Goal: Task Accomplishment & Management: Use online tool/utility

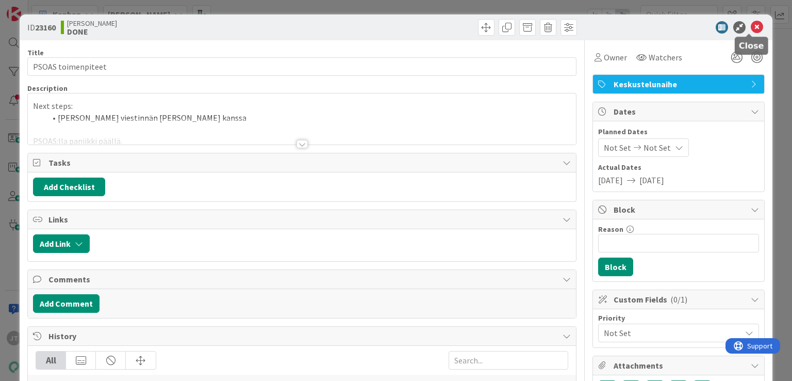
click at [751, 30] on icon at bounding box center [757, 27] width 12 height 12
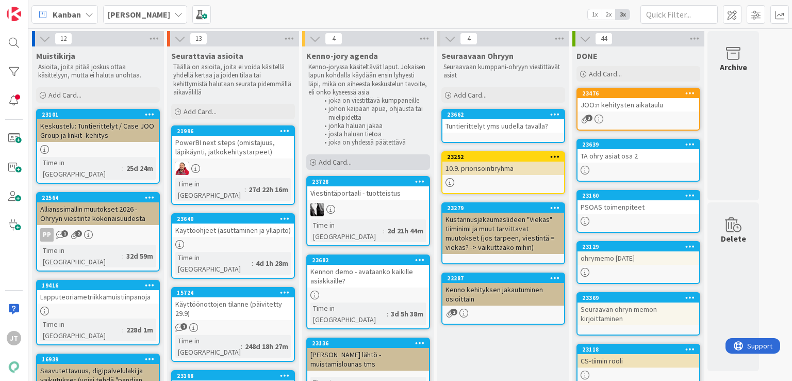
click at [362, 163] on div "Add Card..." at bounding box center [368, 161] width 124 height 15
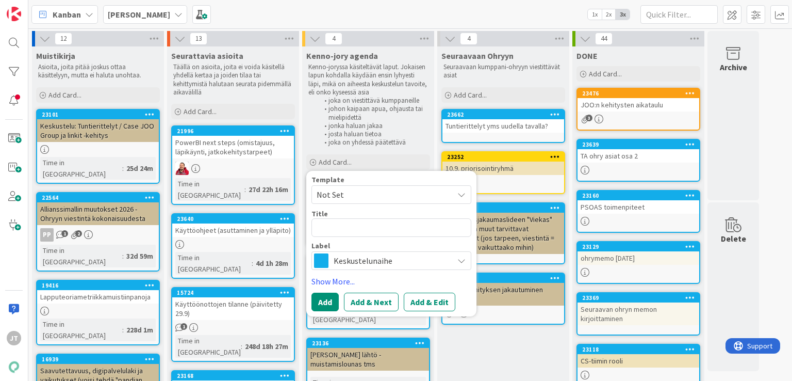
type textarea "x"
type textarea "A"
type textarea "x"
type textarea "AI"
type textarea "x"
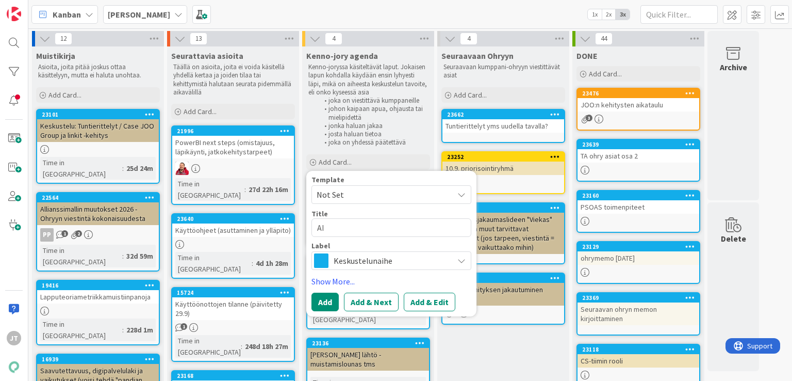
type textarea "AI"
type textarea "x"
type textarea "AI P"
type textarea "x"
type textarea "AI PO"
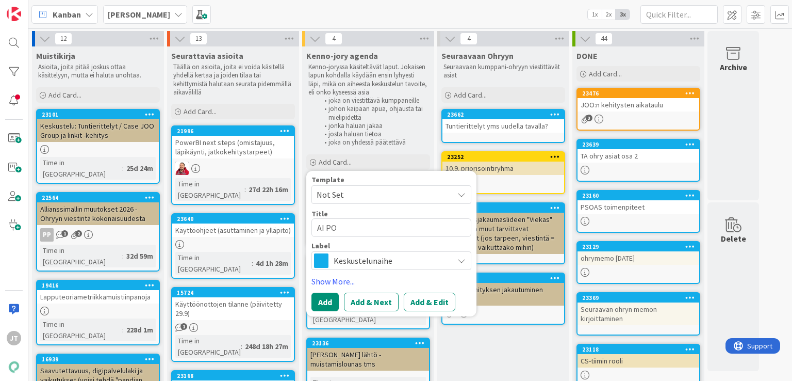
type textarea "x"
type textarea "AI POS"
type textarea "x"
type textarea "AI POSC"
type textarea "x"
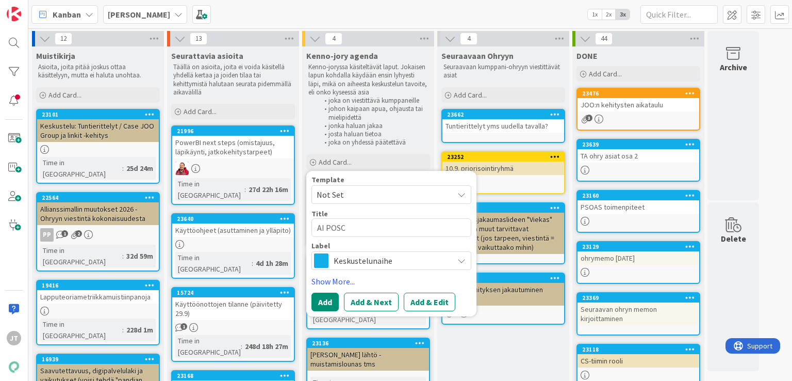
type textarea "AI POSC"
type textarea "x"
type textarea "AI POSC"
type textarea "x"
type textarea "AI POS"
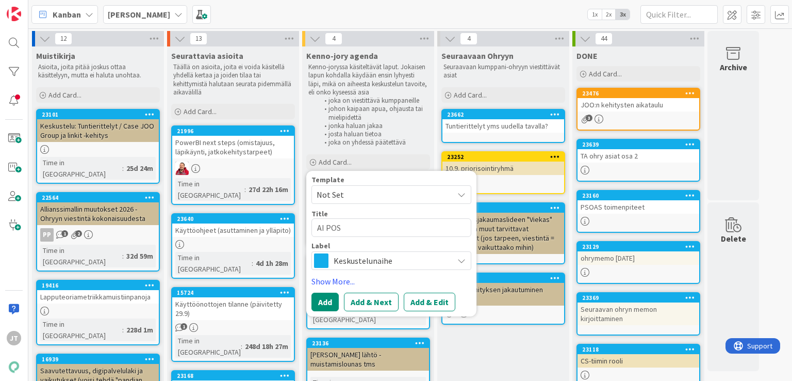
type textarea "x"
type textarea "AI PO"
type textarea "x"
type textarea "AI POC"
type textarea "x"
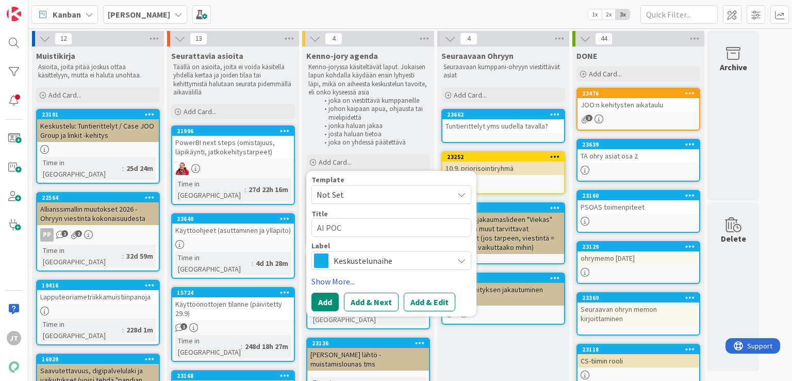
type textarea "AI POC"
type textarea "x"
type textarea "AI POC K"
type textarea "x"
type textarea "AI POC Ke"
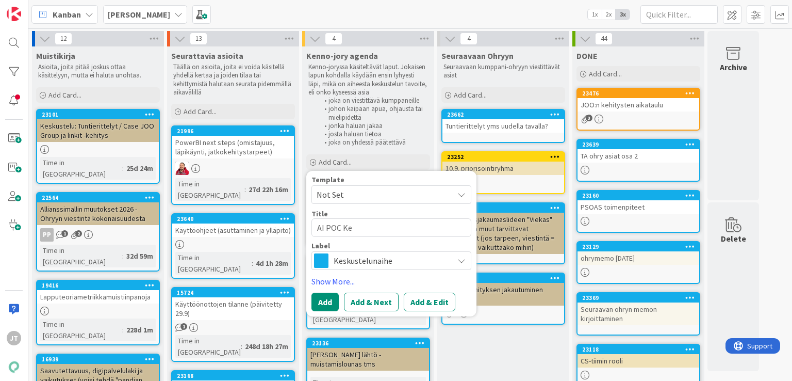
type textarea "x"
type textarea "AI POC Ken"
type textarea "x"
type textarea "AI POC Kenn"
type textarea "x"
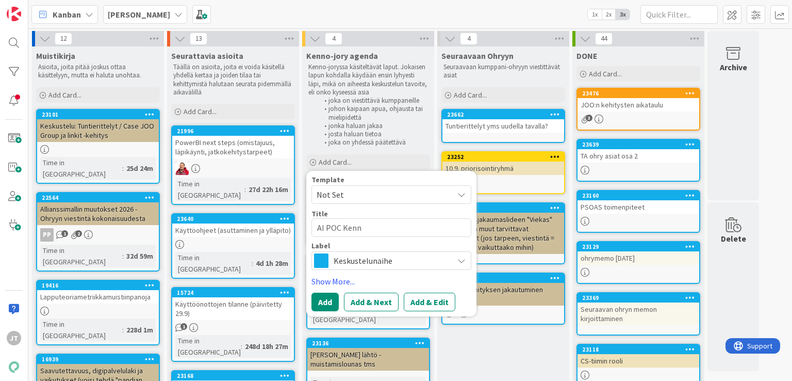
type textarea "AI POC Kenno"
type textarea "x"
type textarea "AI POC Kennon"
type textarea "x"
type textarea "AI POC Kennon"
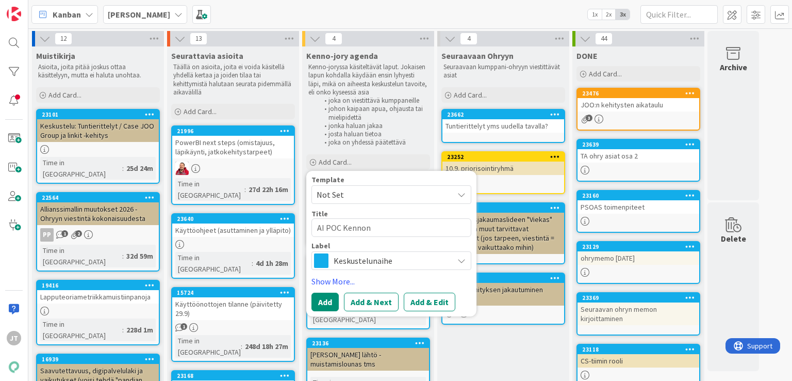
type textarea "x"
type textarea "AI POC Kennon dm"
type textarea "x"
type textarea "AI POC Kennon dmeo"
type textarea "x"
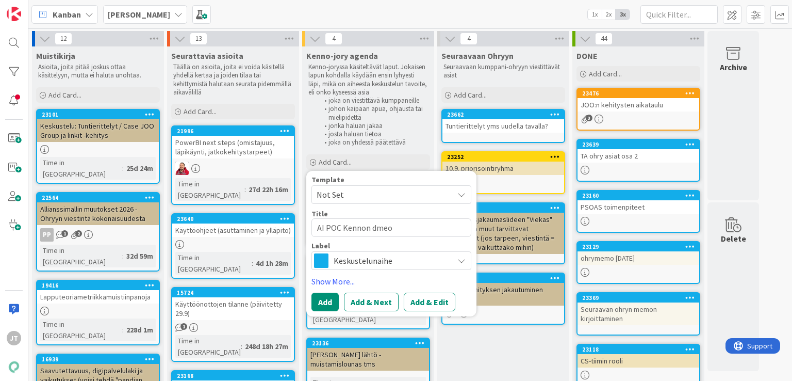
type textarea "AI POC Kennon dmeoo"
type textarea "x"
type textarea "AI POC Kennon dmeo"
type textarea "x"
type textarea "AI POC Kennon dme"
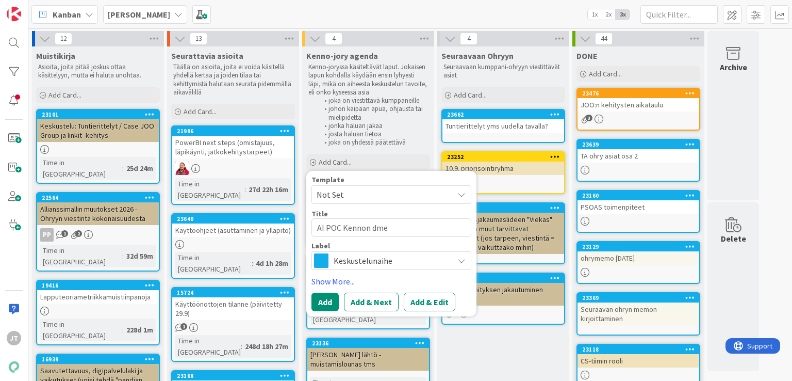
type textarea "x"
type textarea "AI POC Kennon dm"
type textarea "x"
type textarea "AI POC Kennon d"
type textarea "x"
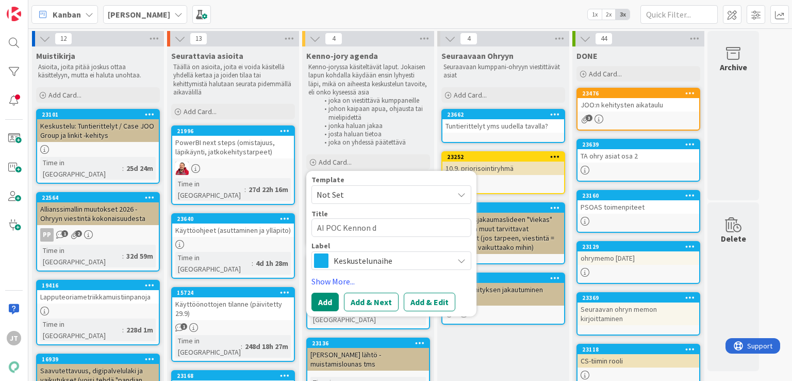
type textarea "AI POC Kennon de"
type textarea "x"
type textarea "AI POC Kennon dem"
type textarea "x"
type textarea "AI POC Kennon demo"
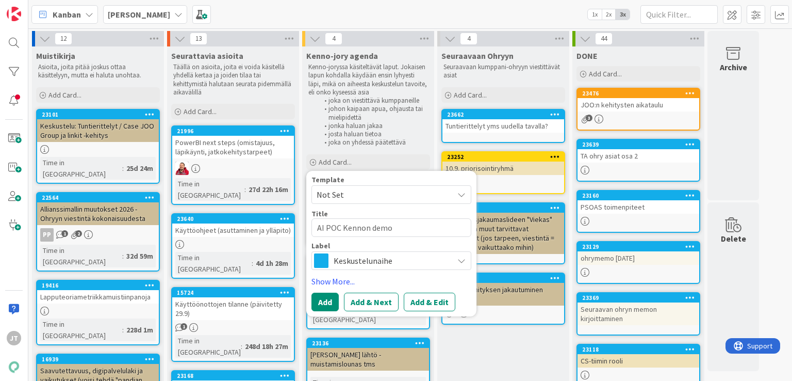
type textarea "x"
type textarea "AI POC Kennon demoo"
type textarea "x"
type textarea "AI POC Kennon demoon"
click at [438, 306] on button "Add & Edit" at bounding box center [430, 301] width 52 height 19
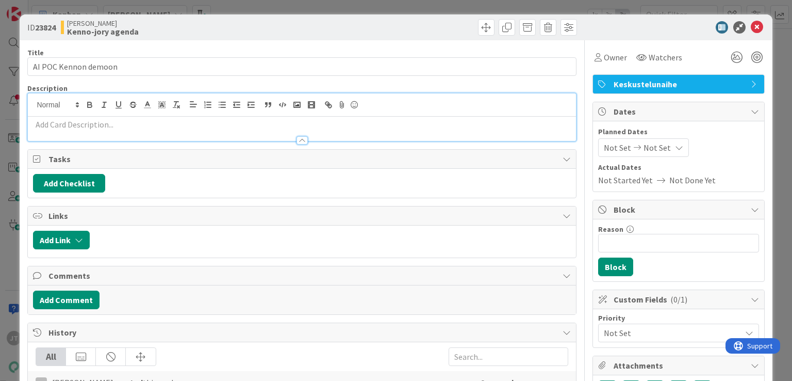
click at [167, 101] on div at bounding box center [302, 116] width 548 height 47
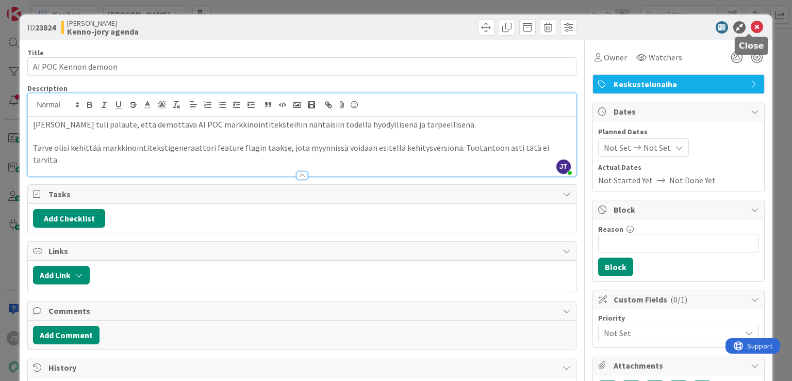
click at [751, 30] on icon at bounding box center [757, 27] width 12 height 12
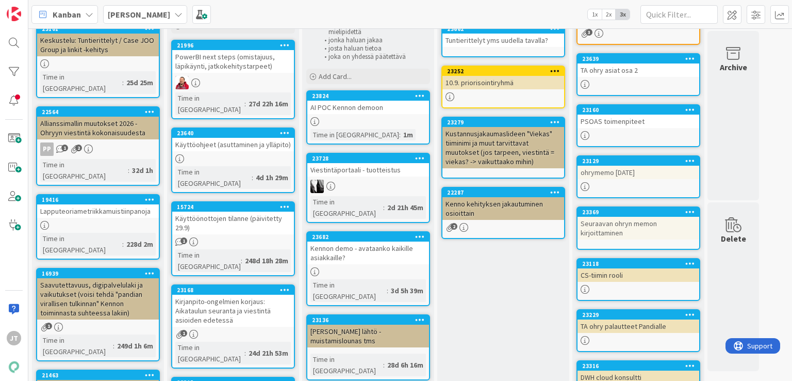
click at [385, 117] on div at bounding box center [368, 121] width 122 height 9
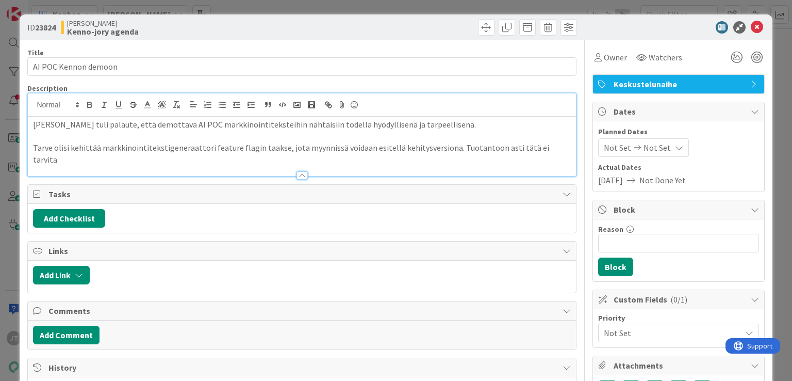
click at [301, 112] on div "[PERSON_NAME] tuli palaute, että demottava AI POC markkinointiteksteihin nähtäi…" at bounding box center [302, 134] width 548 height 83
click at [546, 144] on p "Tarve olisi kehittää markkinointitekstigeneraattori feature flagin taakse, jota…" at bounding box center [301, 153] width 537 height 23
click at [548, 144] on p "Tarve olisi kehittää markkinointitekstigeneraattori feature flagin taakse, jota…" at bounding box center [301, 153] width 537 height 23
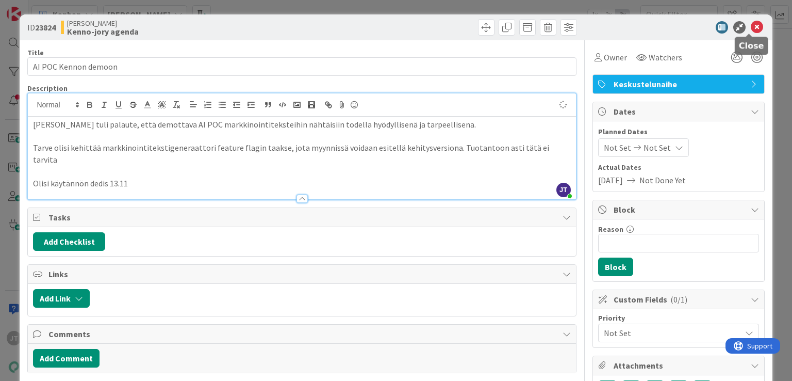
click at [751, 26] on icon at bounding box center [757, 27] width 12 height 12
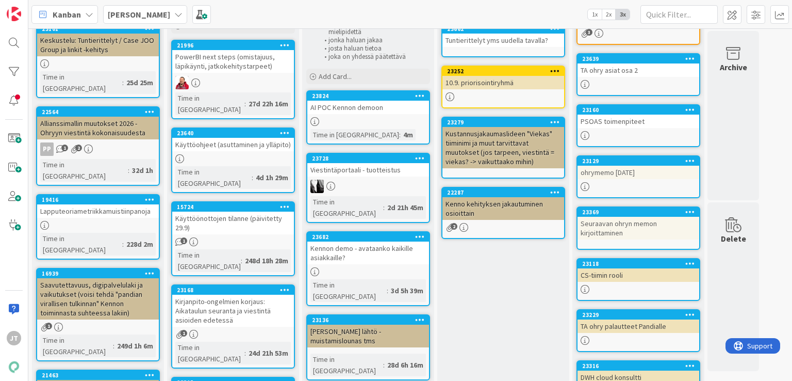
click at [140, 12] on b "[PERSON_NAME]" at bounding box center [139, 14] width 62 height 10
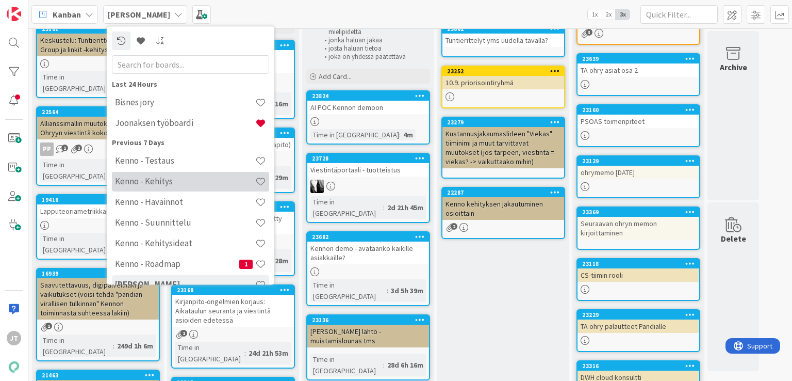
click at [146, 174] on div "Kenno - Kehitys" at bounding box center [190, 182] width 157 height 20
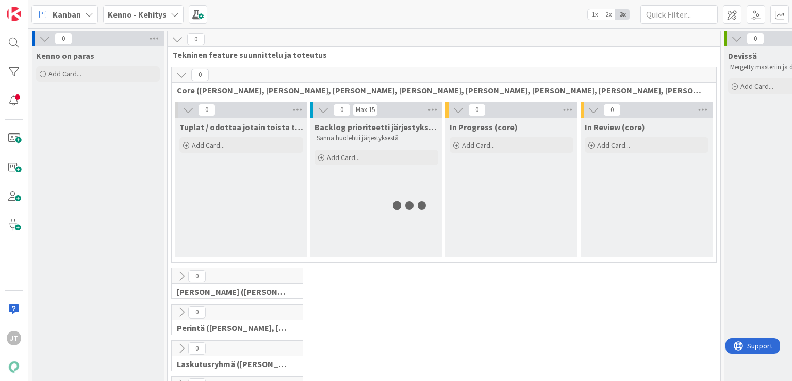
click at [181, 75] on icon at bounding box center [181, 74] width 11 height 11
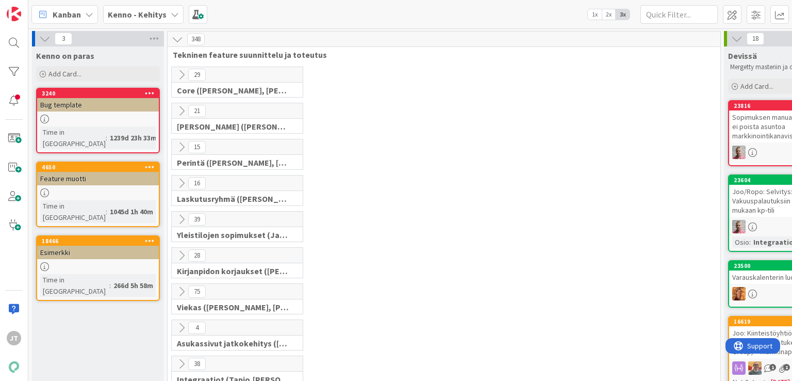
click at [179, 112] on icon at bounding box center [181, 110] width 11 height 11
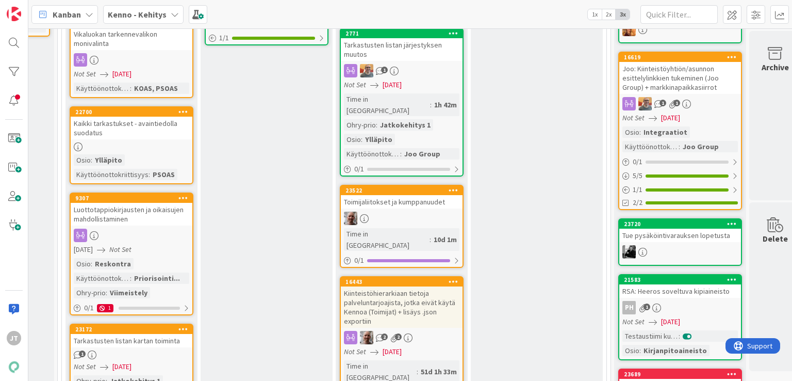
scroll to position [260, 110]
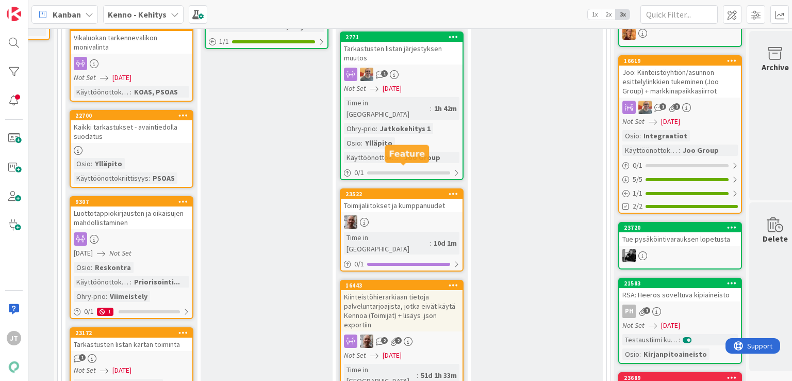
click at [434, 190] on div "23522" at bounding box center [404, 193] width 117 height 7
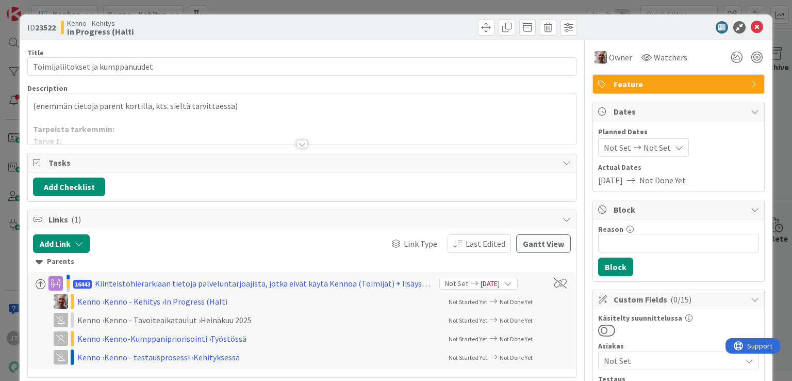
click at [297, 147] on div at bounding box center [302, 144] width 11 height 8
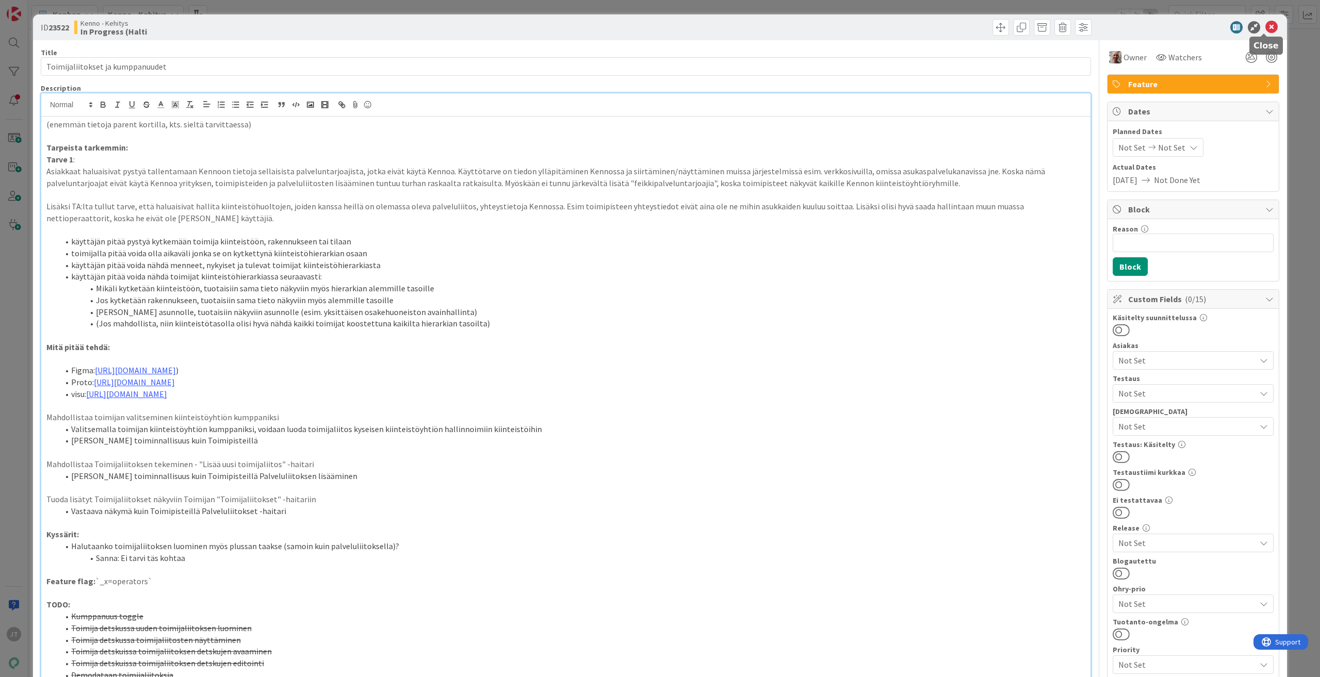
click at [792, 26] on icon at bounding box center [1272, 27] width 12 height 12
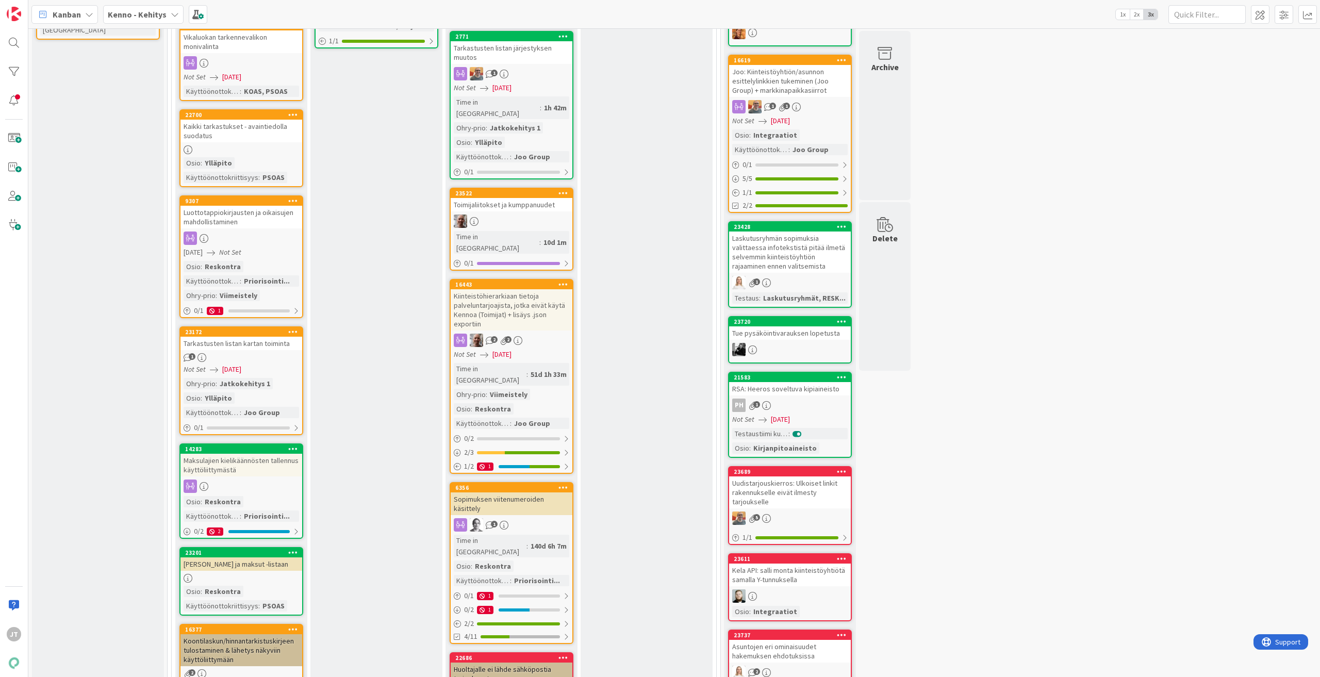
click at [144, 24] on div "Kanban Kenno - Kehitys 1x 2x 3x" at bounding box center [674, 14] width 1292 height 28
click at [144, 15] on b "Kenno - Kehitys" at bounding box center [137, 14] width 59 height 10
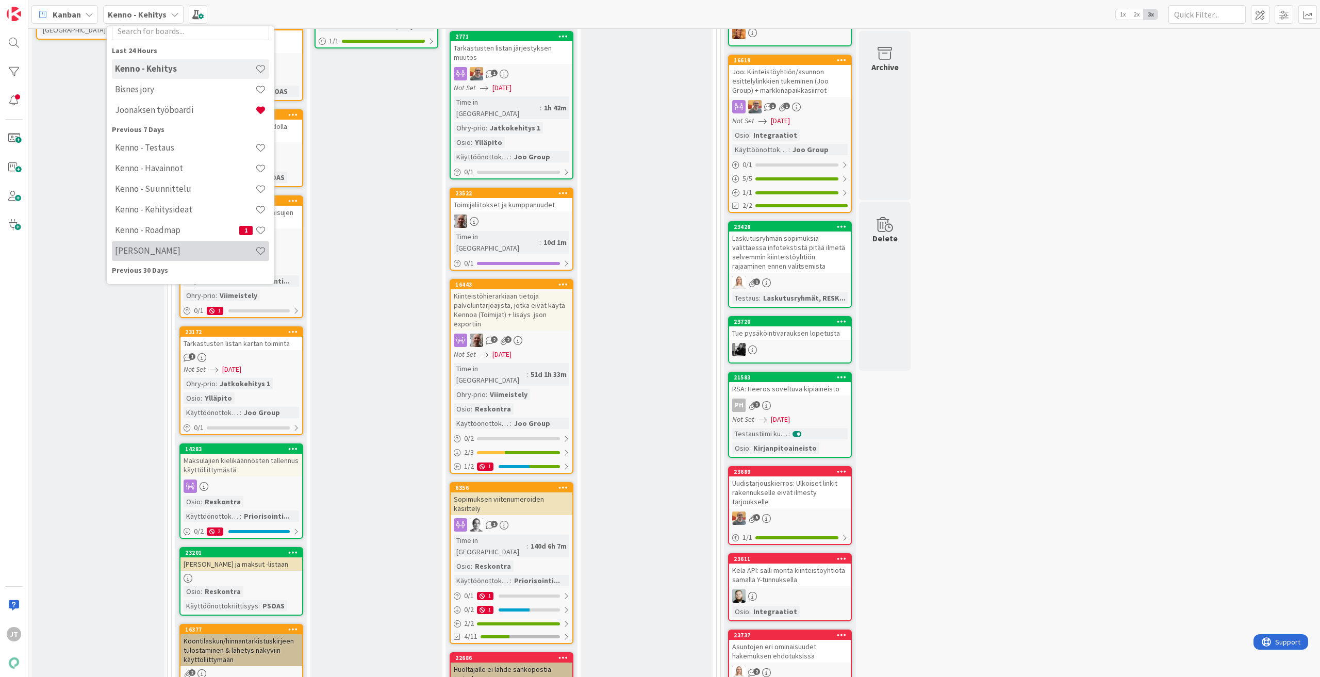
scroll to position [52, 0]
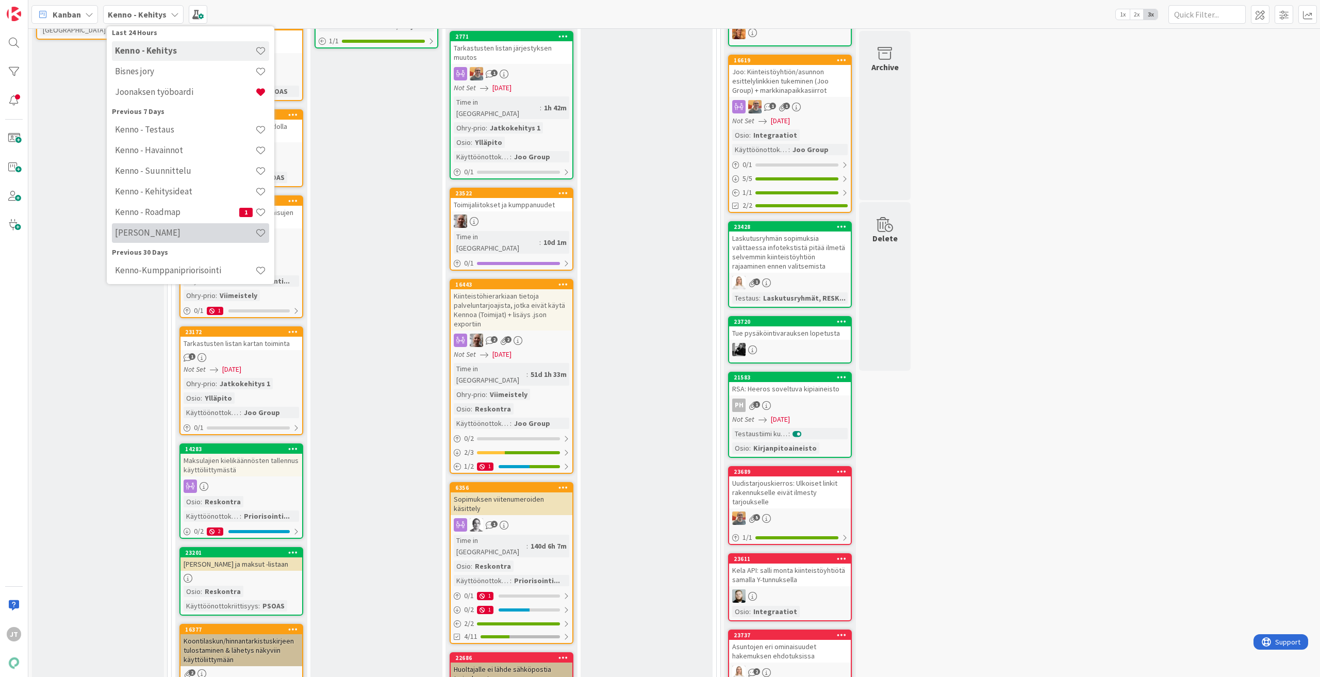
click at [163, 233] on h4 "[PERSON_NAME]" at bounding box center [185, 232] width 140 height 10
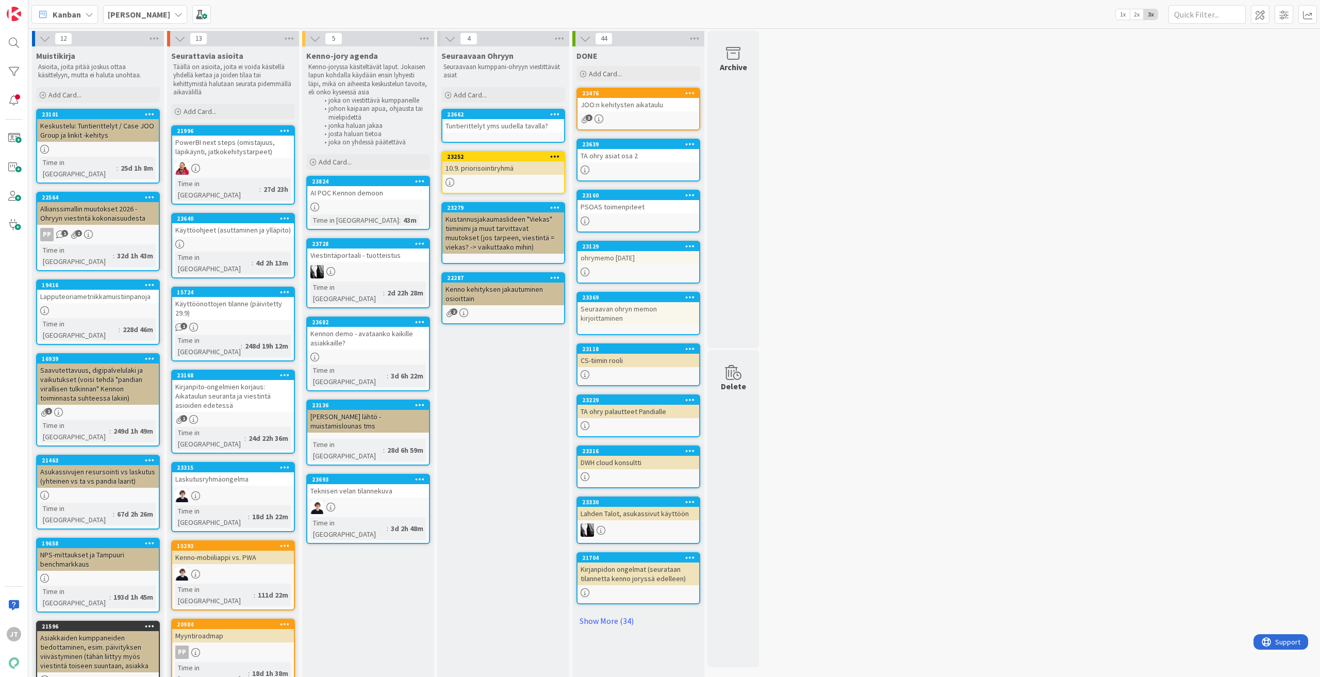
click at [374, 202] on div "23824 AI POC Kennon demoon Time in [GEOGRAPHIC_DATA] : 43m" at bounding box center [368, 203] width 124 height 54
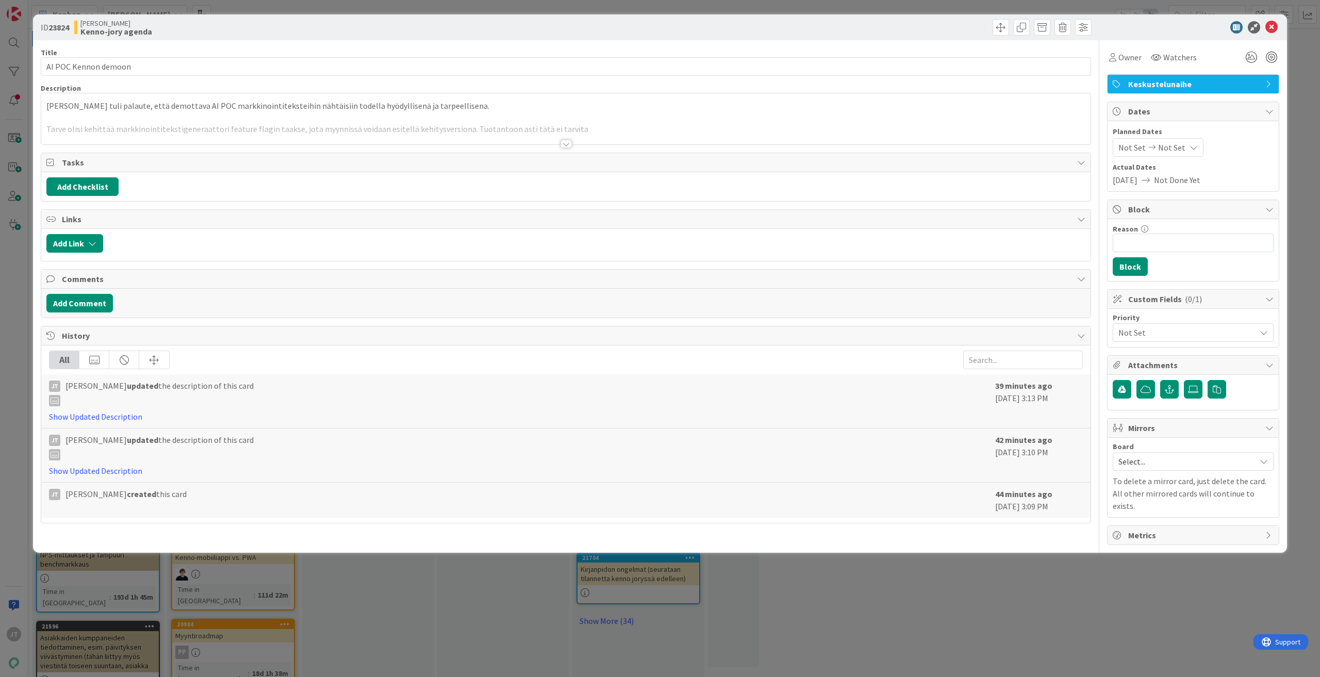
click at [571, 143] on div at bounding box center [566, 144] width 11 height 8
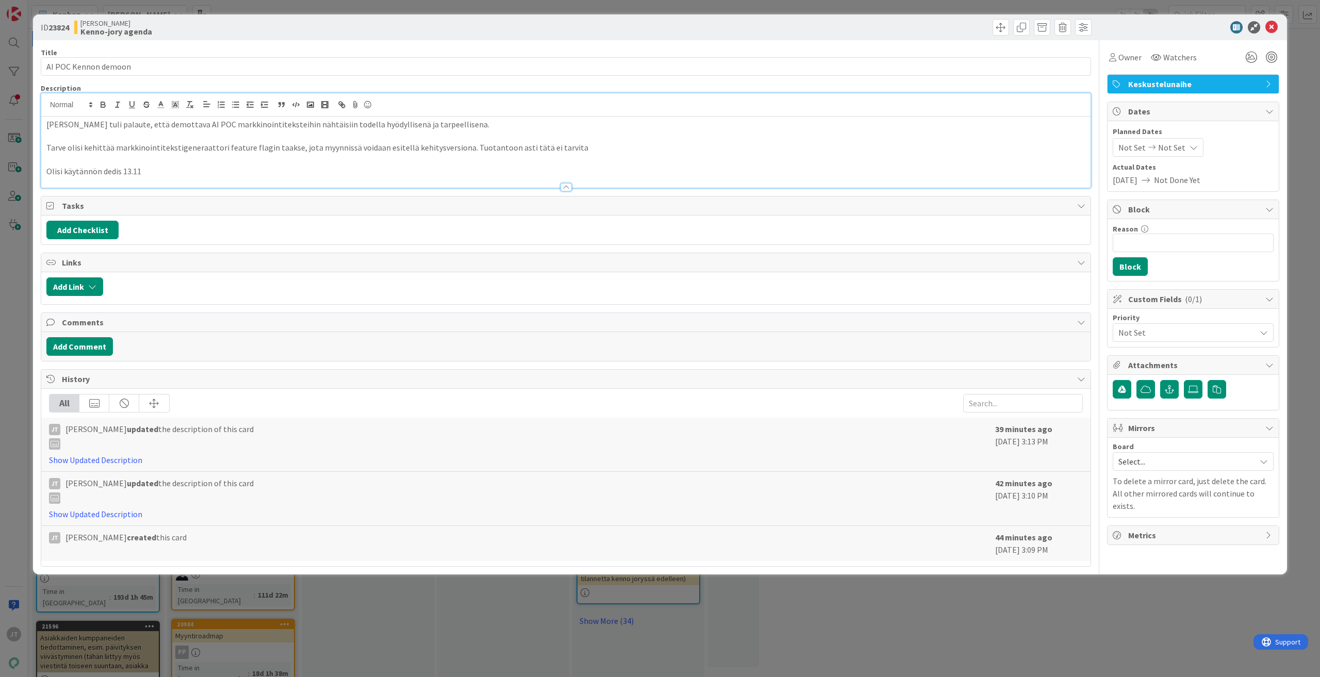
click at [167, 170] on p "Olisi käytännön dedis 13.11" at bounding box center [565, 172] width 1039 height 12
click at [792, 25] on icon at bounding box center [1272, 27] width 12 height 12
